Goal: Task Accomplishment & Management: Use online tool/utility

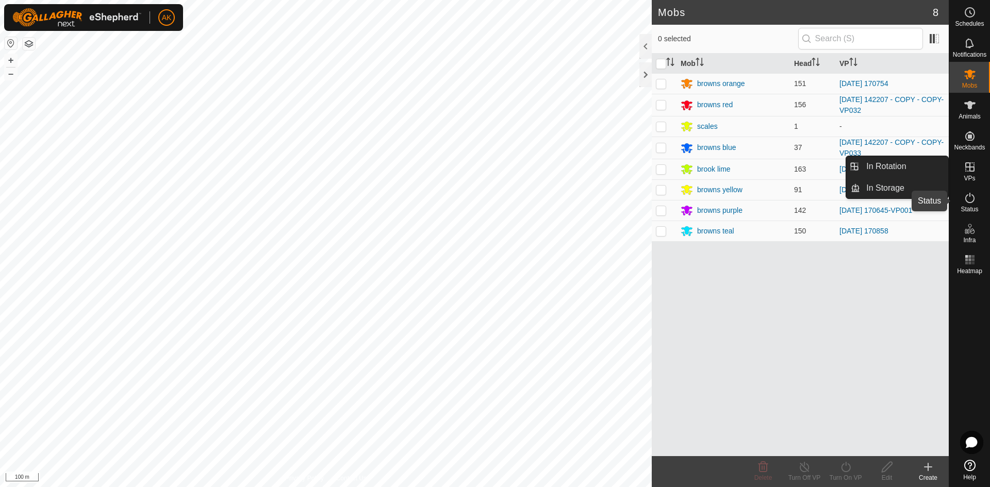
click at [970, 195] on icon at bounding box center [969, 198] width 9 height 10
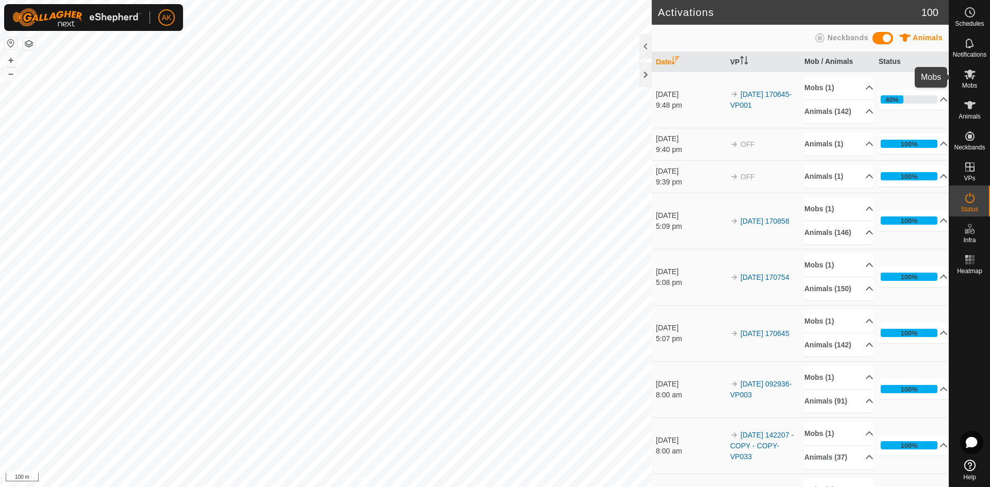
click at [970, 74] on icon at bounding box center [969, 75] width 11 height 10
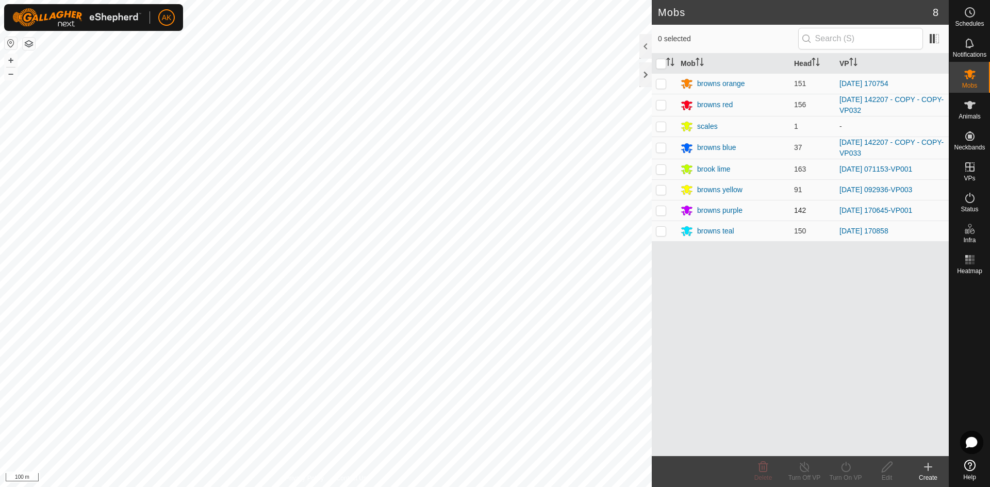
click at [661, 214] on p-checkbox at bounding box center [661, 210] width 10 height 8
checkbox input "true"
click at [845, 471] on icon at bounding box center [845, 467] width 13 height 12
click at [843, 440] on link "Now" at bounding box center [876, 444] width 102 height 21
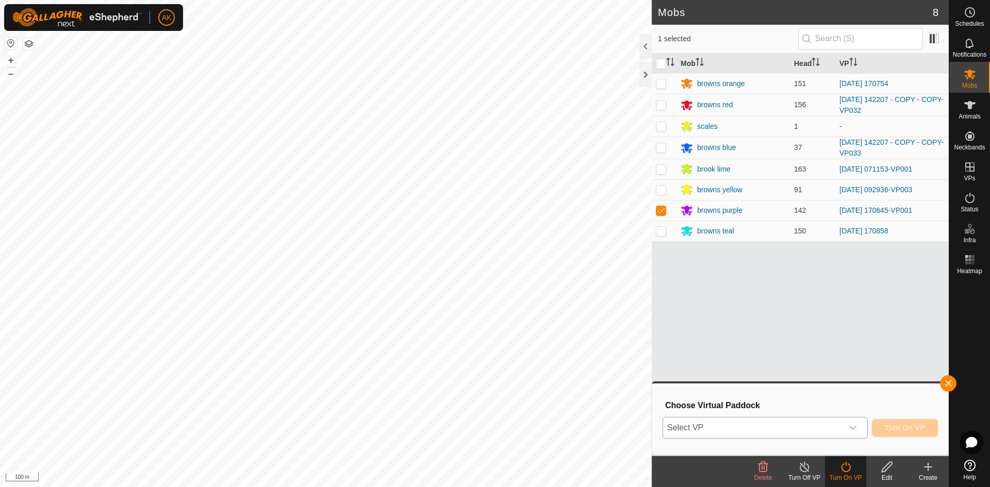
click at [851, 429] on icon "dropdown trigger" at bounding box center [853, 428] width 8 height 8
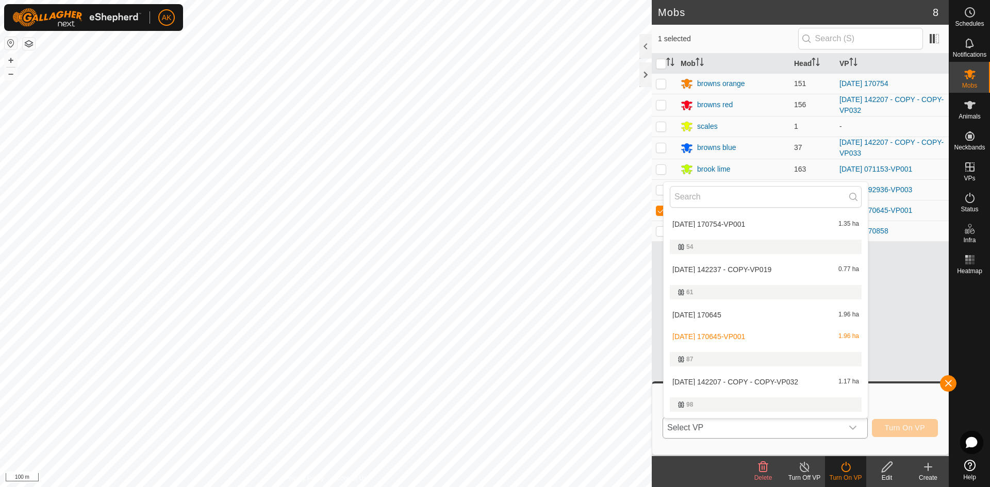
scroll to position [224, 0]
click at [722, 331] on li "[DATE] 170645-VP001 1.96 ha" at bounding box center [765, 335] width 204 height 21
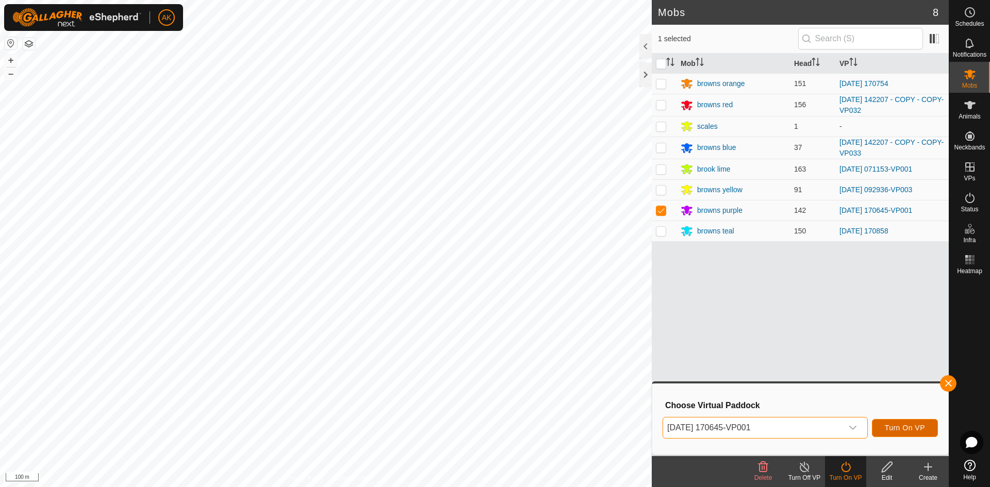
click at [902, 430] on span "Turn On VP" at bounding box center [905, 428] width 40 height 8
